Goal: Task Accomplishment & Management: Manage account settings

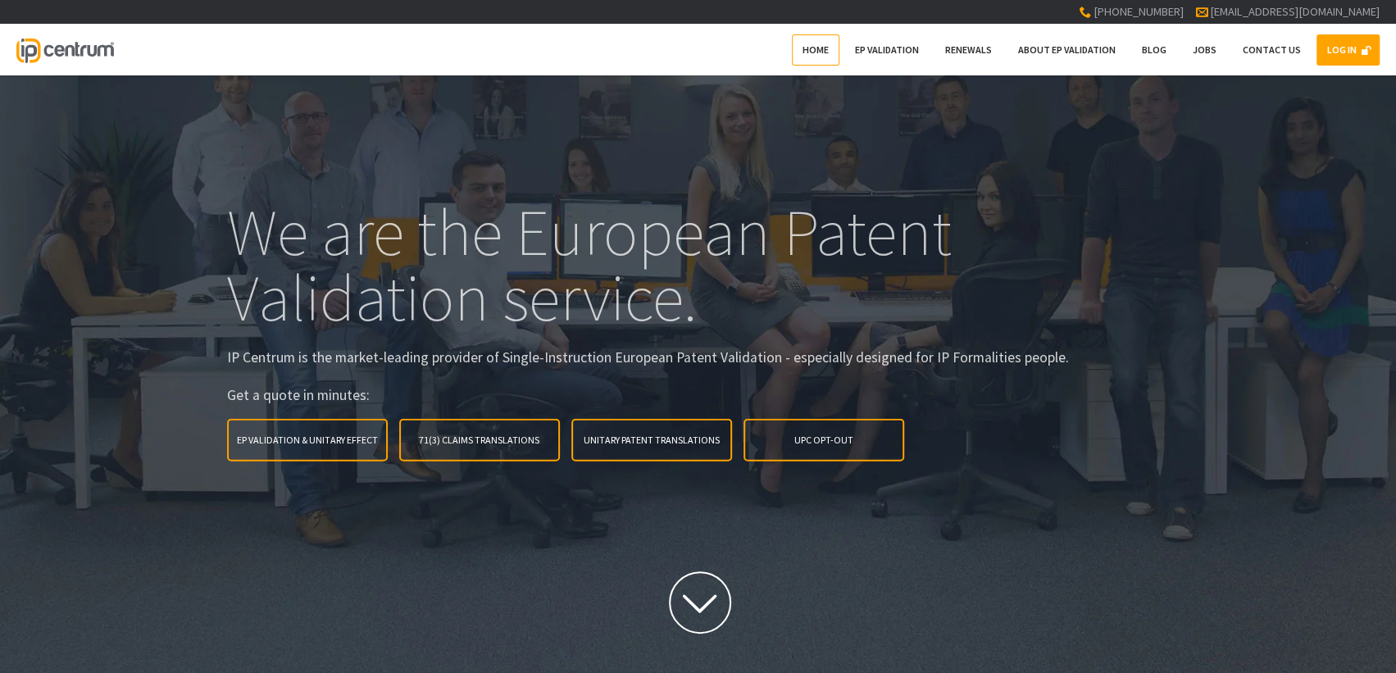
click at [1329, 51] on link "LOG IN" at bounding box center [1347, 49] width 63 height 31
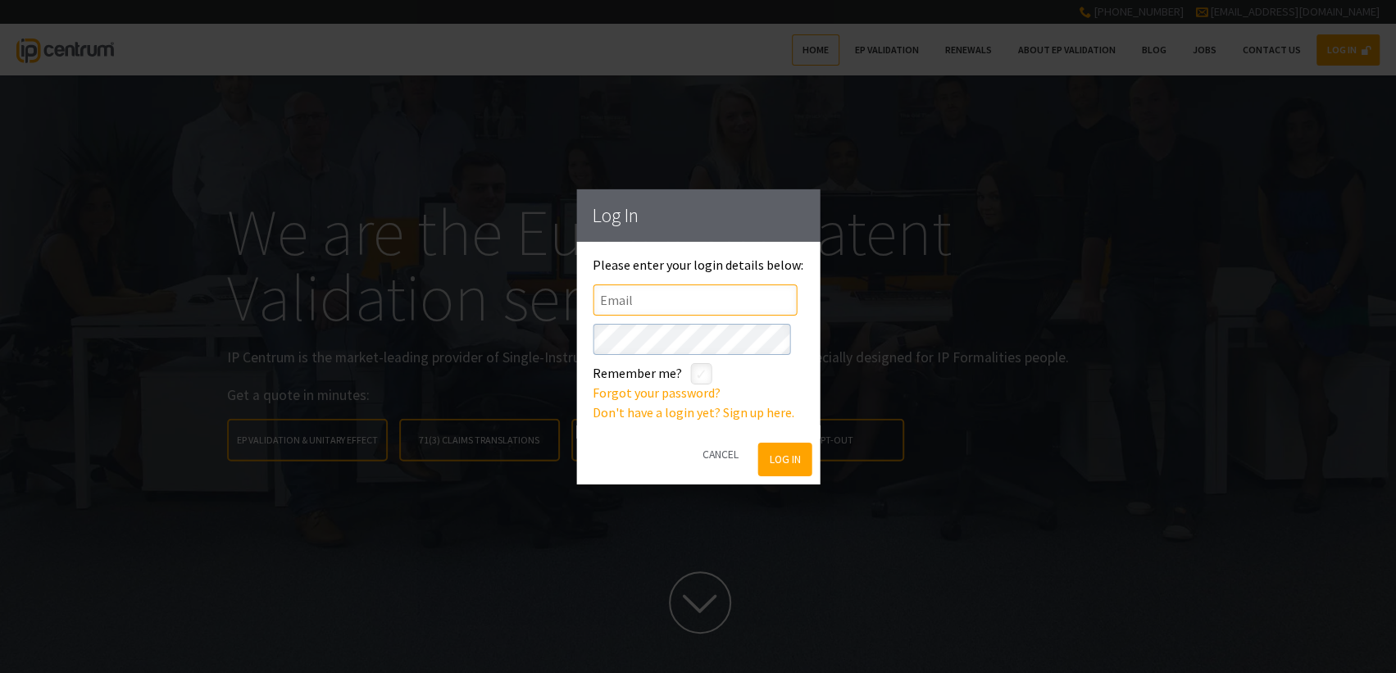
click at [755, 291] on input"] "text" at bounding box center [694, 299] width 204 height 31
type input"] "[EMAIL_ADDRESS][DOMAIN_NAME]"
click button "Log In" at bounding box center [784, 460] width 53 height 34
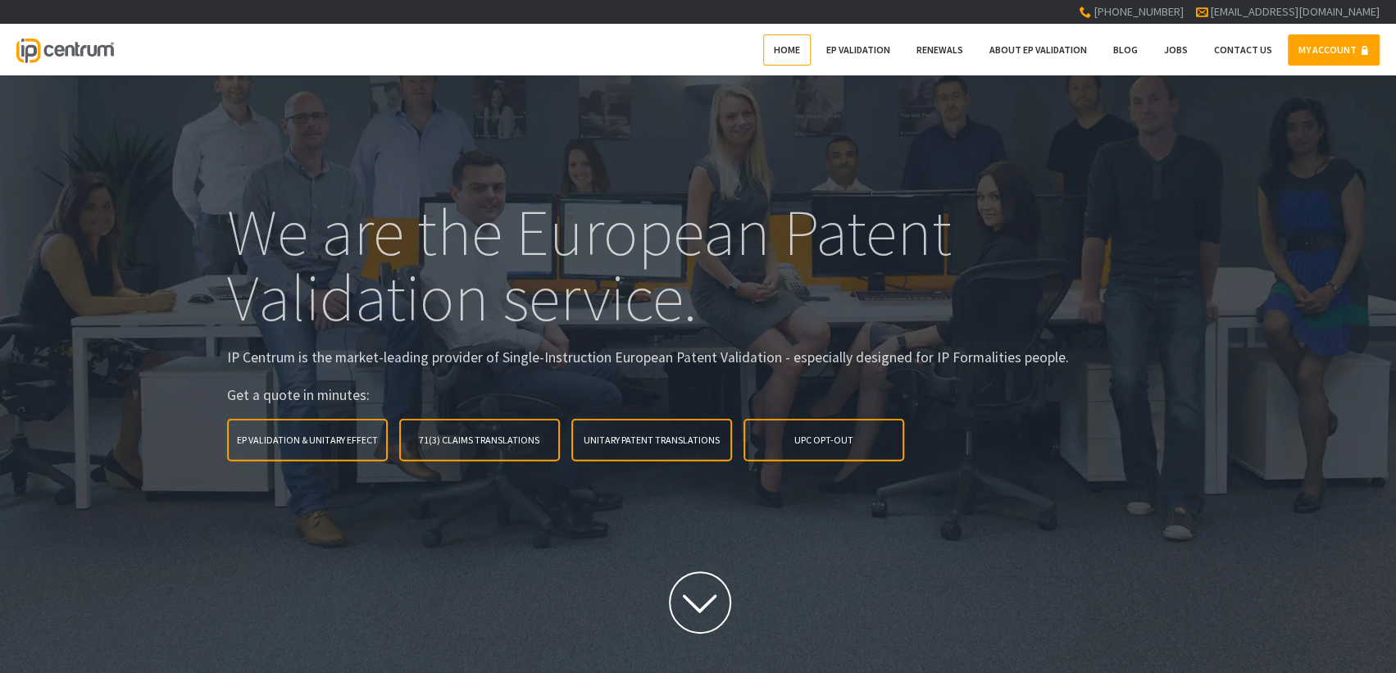
click at [1315, 40] on link "MY ACCOUNT" at bounding box center [1333, 49] width 92 height 31
